Goal: Information Seeking & Learning: Learn about a topic

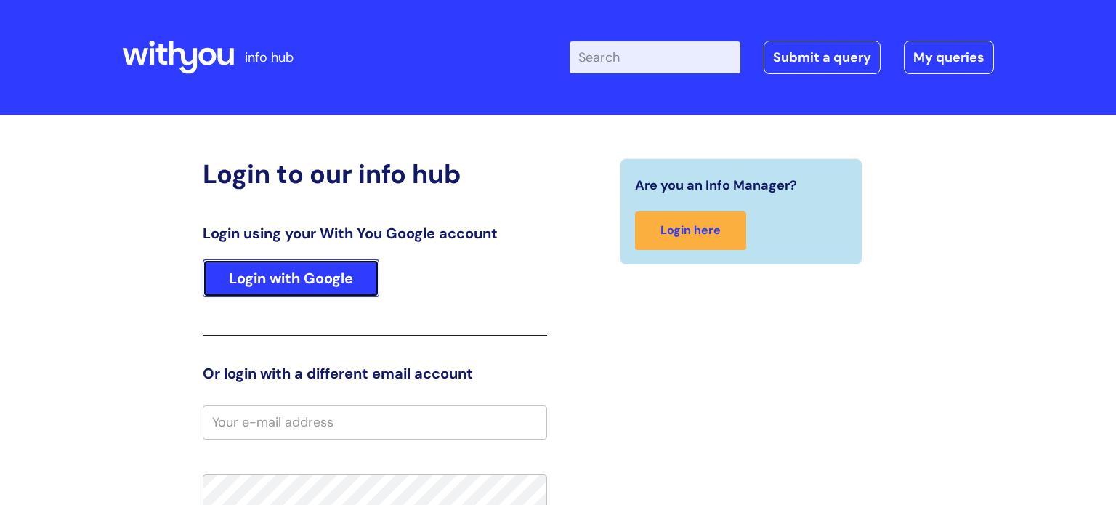
click at [311, 293] on link "Login with Google" at bounding box center [291, 278] width 176 height 38
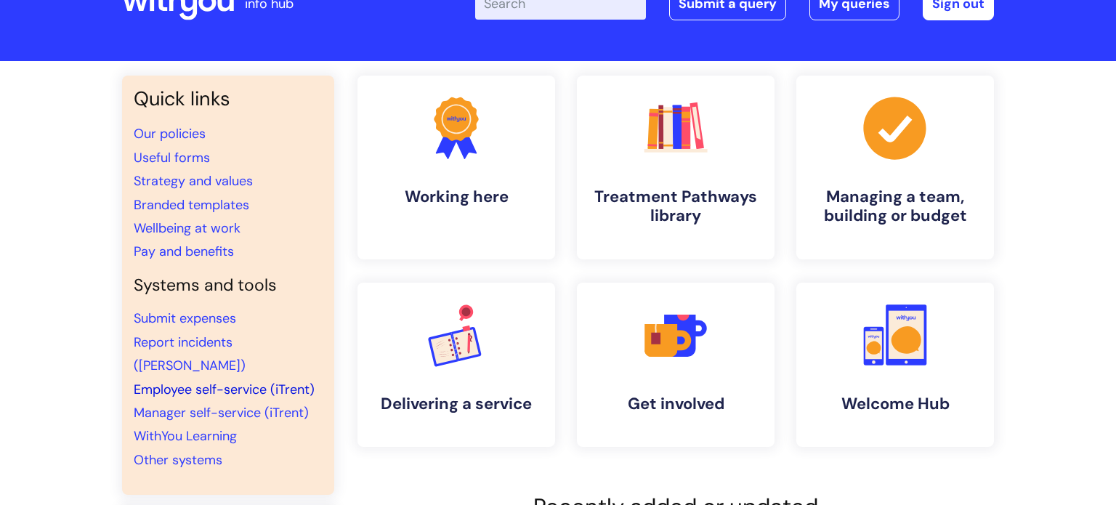
scroll to position [61, 0]
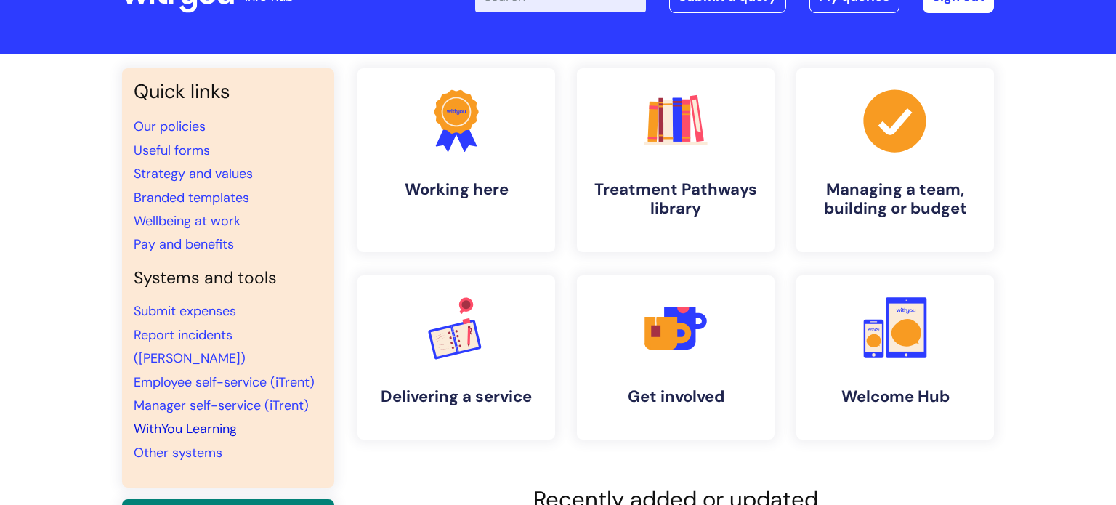
click at [185, 420] on link "WithYou Learning" at bounding box center [185, 428] width 103 height 17
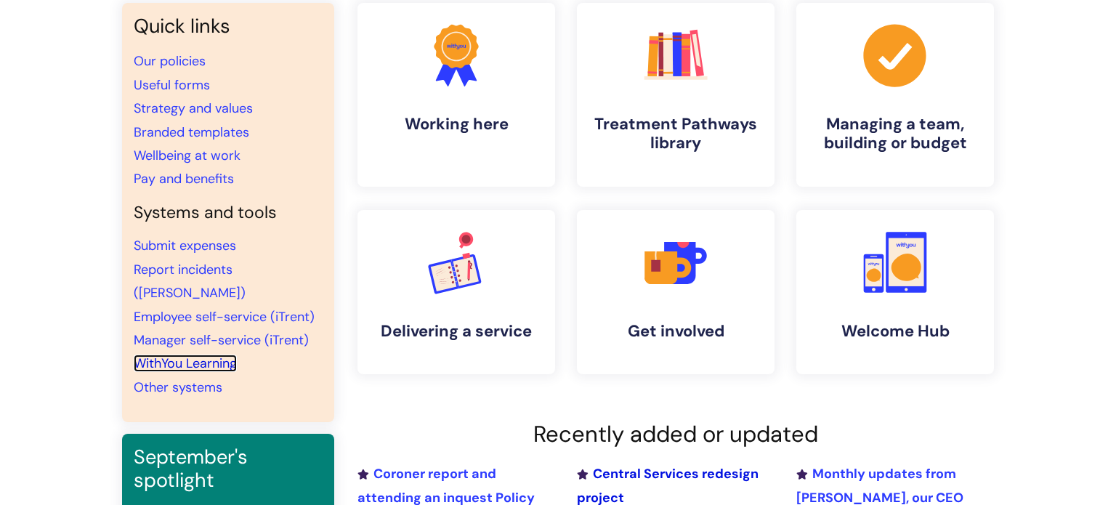
scroll to position [0, 0]
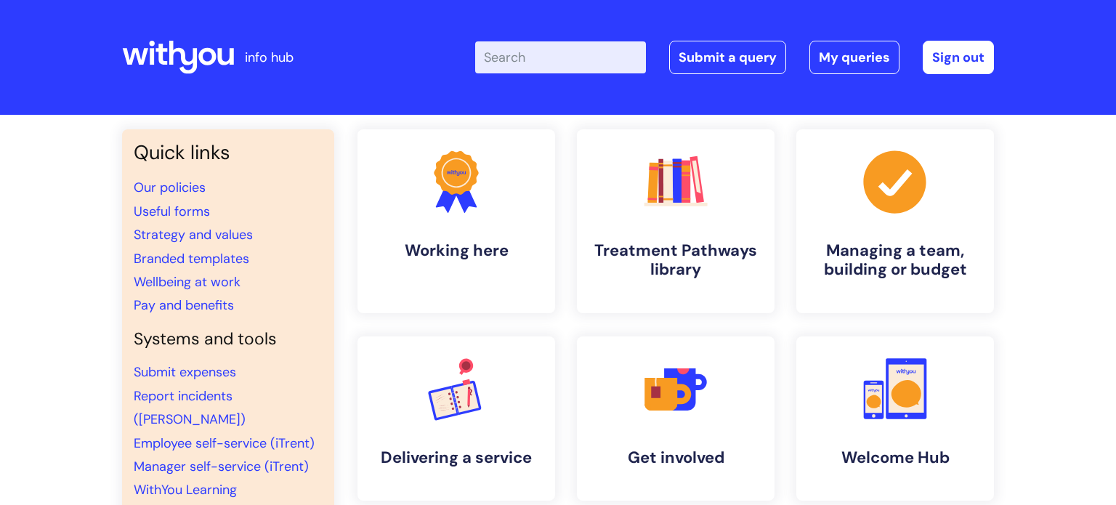
click at [222, 54] on icon at bounding box center [178, 57] width 112 height 35
click at [181, 481] on link "WithYou Learning" at bounding box center [185, 489] width 103 height 17
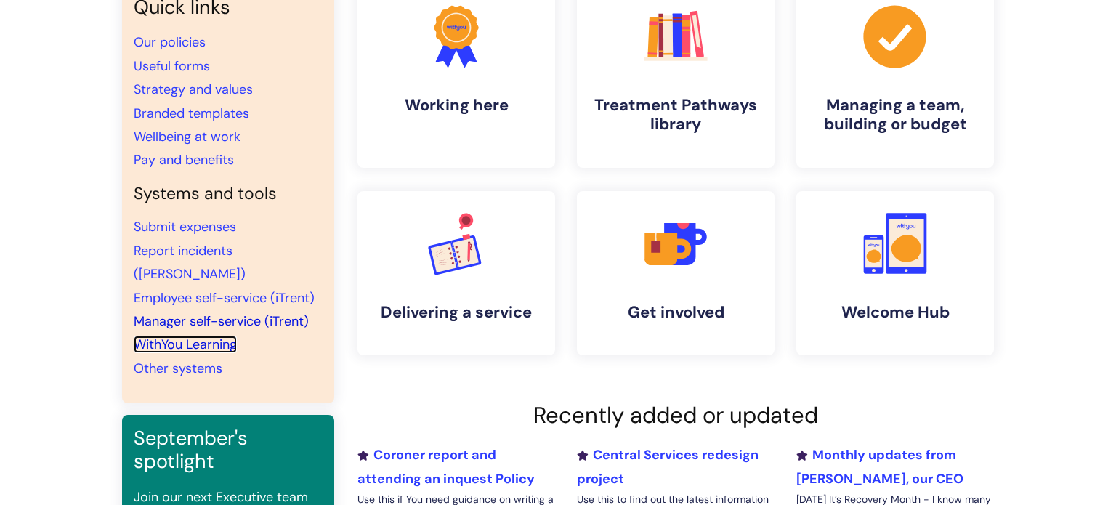
scroll to position [417, 0]
